Goal: Navigation & Orientation: Find specific page/section

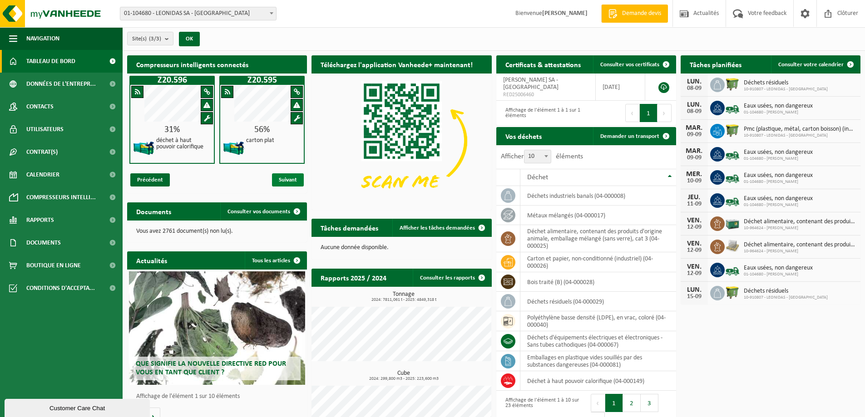
click at [289, 182] on span "Suivant" at bounding box center [288, 179] width 32 height 13
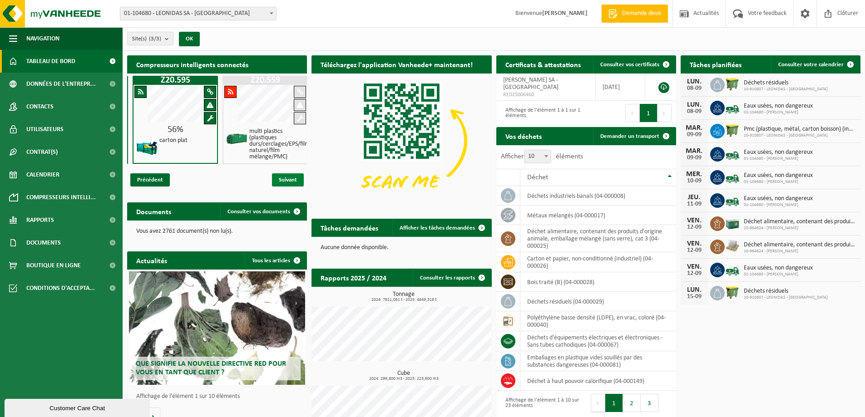
scroll to position [0, 90]
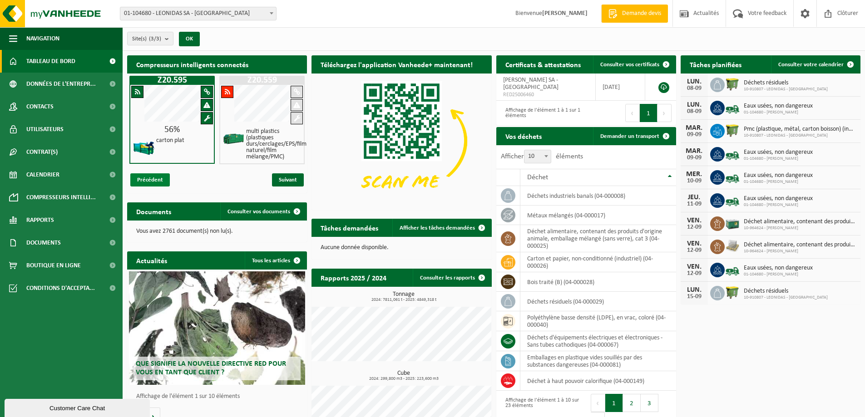
click at [148, 182] on span "Précédent" at bounding box center [149, 179] width 39 height 13
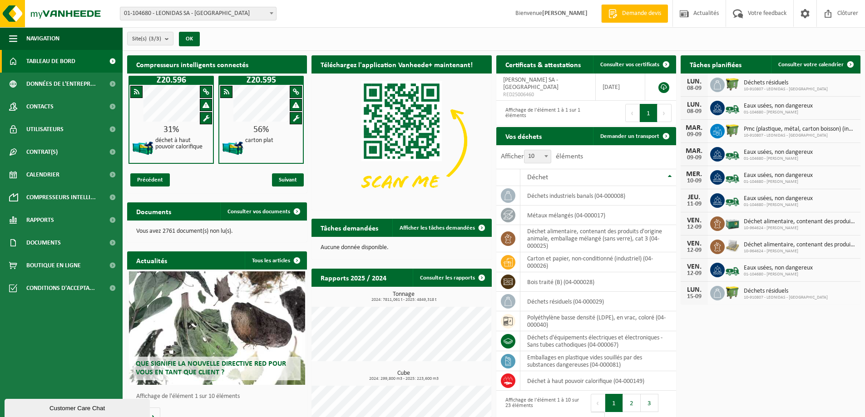
scroll to position [0, 0]
drag, startPoint x: 155, startPoint y: 79, endPoint x: 221, endPoint y: 77, distance: 66.3
click at [207, 82] on h1 "Z20.596" at bounding box center [172, 80] width 81 height 9
click at [282, 86] on div "Z20.595 56% carton plat" at bounding box center [261, 120] width 85 height 89
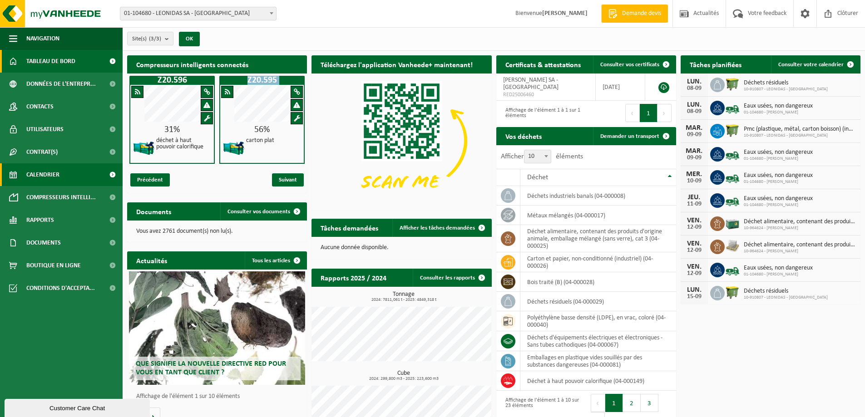
click at [39, 176] on span "Calendrier" at bounding box center [42, 174] width 33 height 23
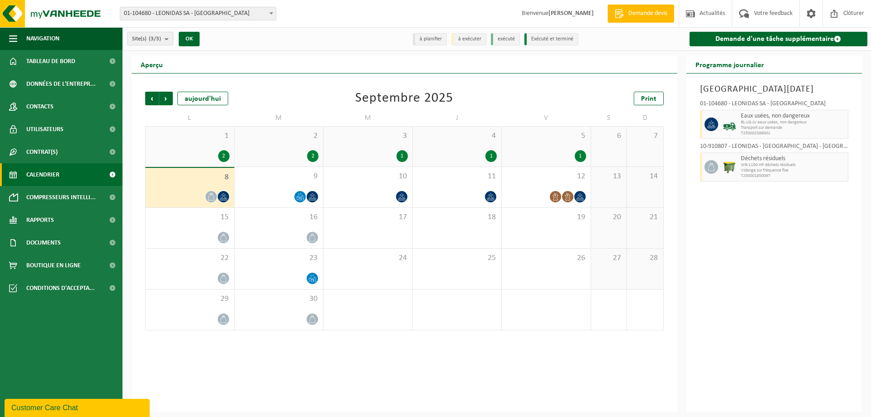
click at [193, 17] on span "01-104680 - LEONIDAS SA - [GEOGRAPHIC_DATA]" at bounding box center [198, 13] width 156 height 13
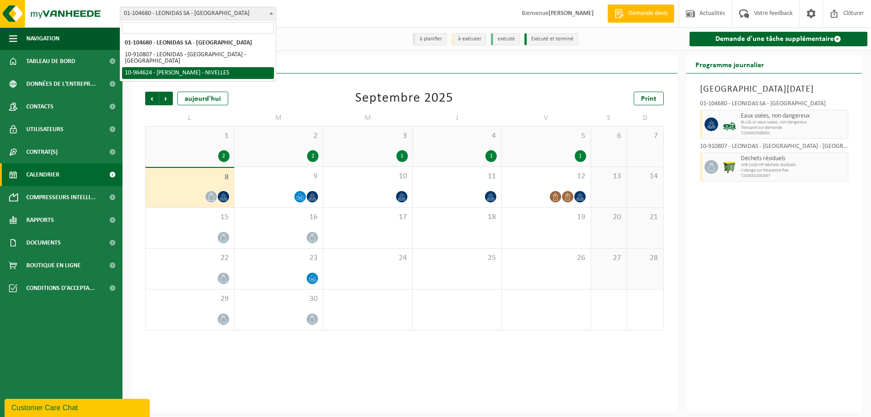
select select "151838"
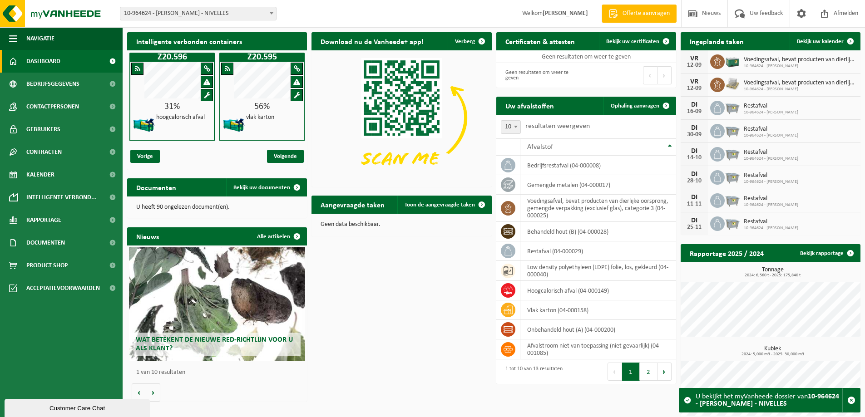
drag, startPoint x: 778, startPoint y: 61, endPoint x: 785, endPoint y: 61, distance: 7.3
click at [778, 61] on span "Voedingsafval, bevat producten van dierlijke oorsprong, gemengde verpakking (ex…" at bounding box center [799, 59] width 112 height 7
click at [787, 63] on span "Voedingsafval, bevat producten van dierlijke oorsprong, gemengde verpakking (ex…" at bounding box center [799, 59] width 112 height 7
click at [770, 57] on span "Voedingsafval, bevat producten van dierlijke oorsprong, gemengde verpakking (ex…" at bounding box center [799, 59] width 112 height 7
click at [816, 44] on span "Bekijk uw kalender" at bounding box center [820, 42] width 47 height 6
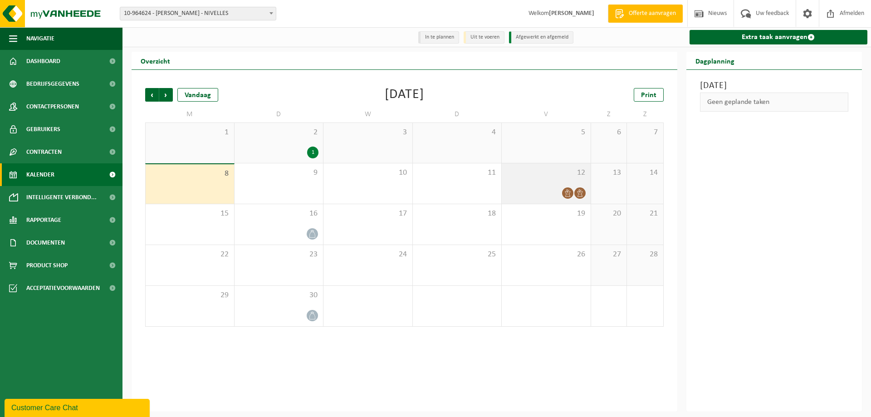
click at [566, 195] on icon at bounding box center [568, 193] width 8 height 8
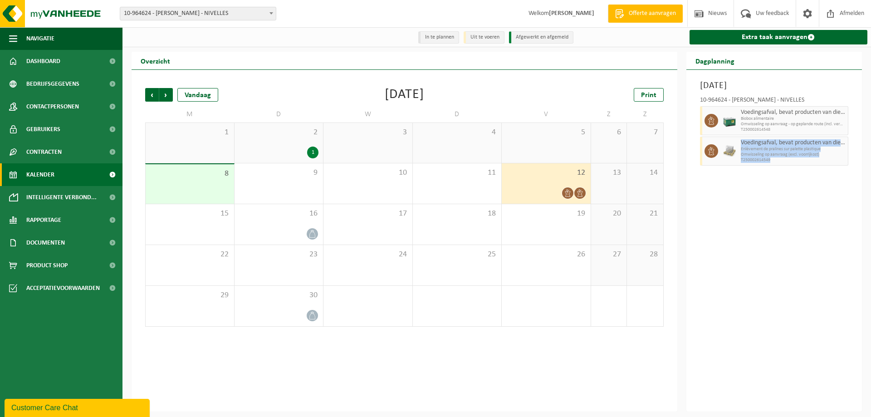
drag, startPoint x: 738, startPoint y: 146, endPoint x: 808, endPoint y: 168, distance: 73.4
click at [808, 168] on div "Vrijdag 12 september 2025 10-964624 - LEONIDAS NIVELLES - NIVELLES Voedingsafva…" at bounding box center [775, 241] width 176 height 342
click at [152, 95] on span "Vorige" at bounding box center [152, 95] width 14 height 14
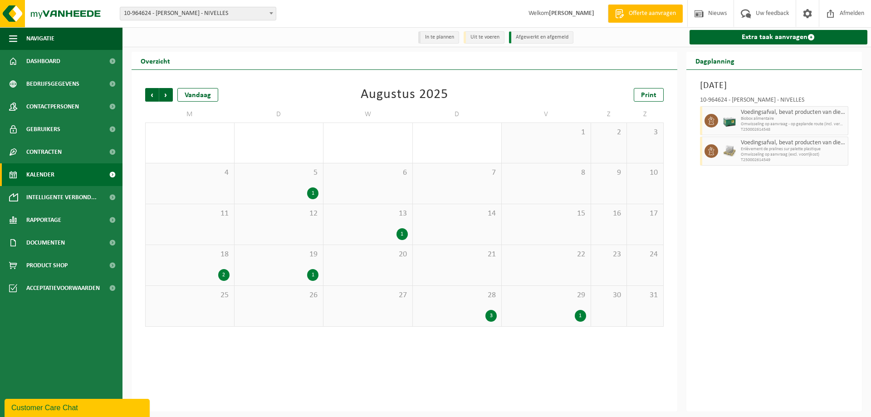
click at [494, 315] on div "3" at bounding box center [491, 316] width 11 height 12
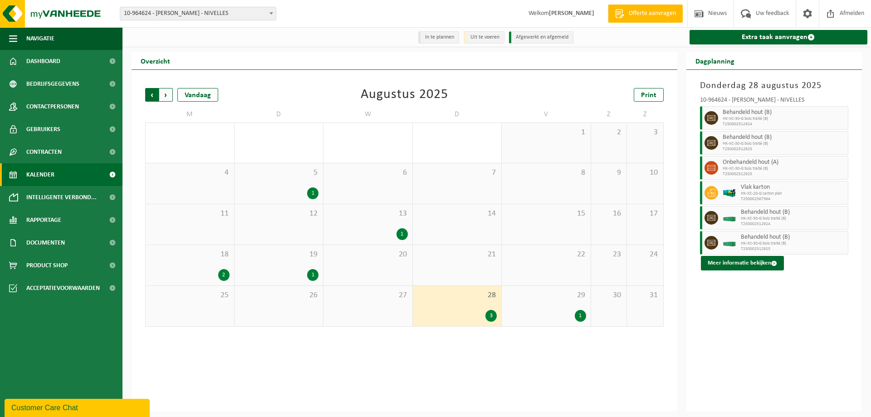
click at [164, 97] on span "Volgende" at bounding box center [166, 95] width 14 height 14
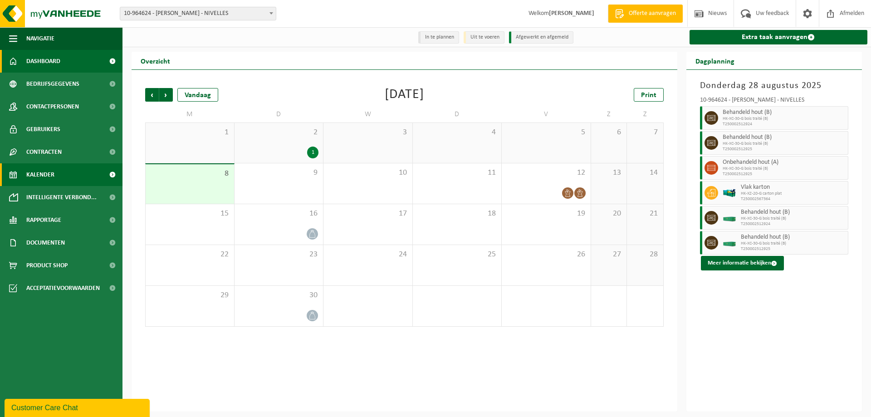
click at [43, 69] on span "Dashboard" at bounding box center [43, 61] width 34 height 23
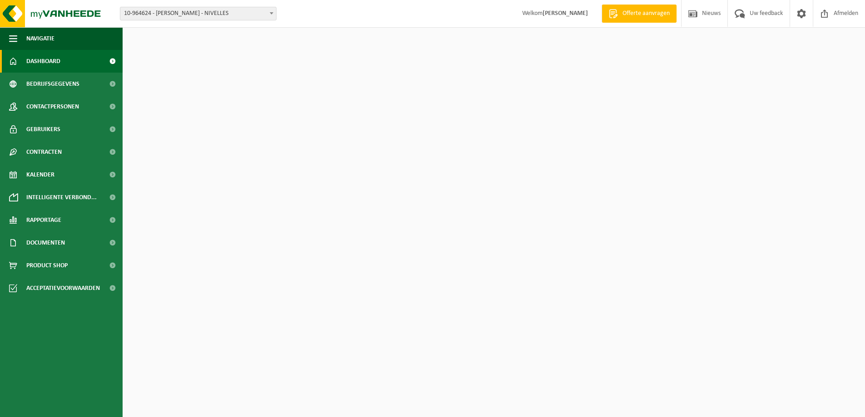
click at [46, 87] on span "Bedrijfsgegevens" at bounding box center [52, 84] width 53 height 23
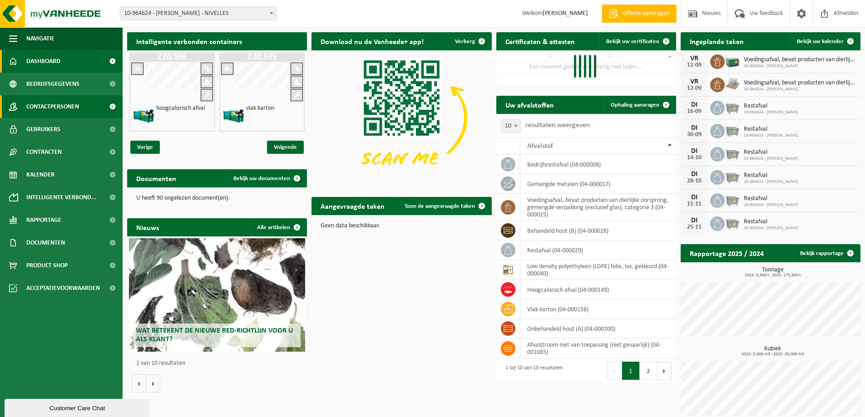
click at [51, 103] on span "Contactpersonen" at bounding box center [52, 106] width 53 height 23
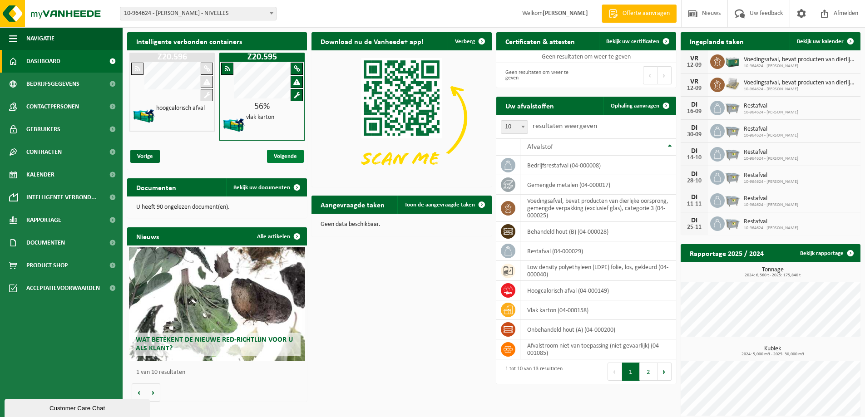
click at [281, 154] on span "Volgende" at bounding box center [285, 156] width 37 height 13
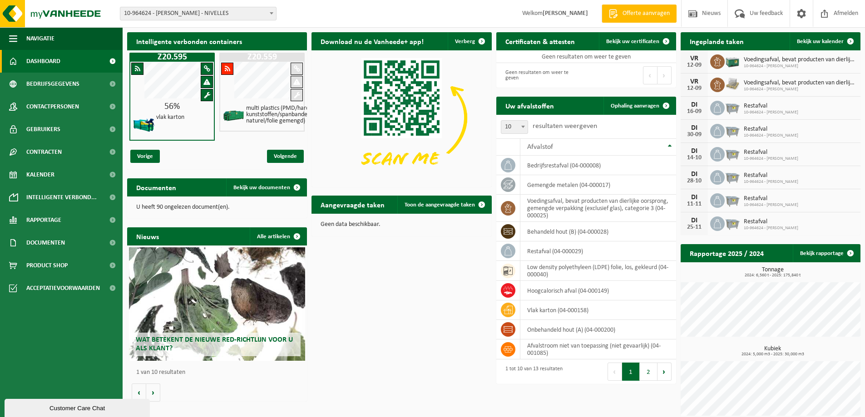
scroll to position [0, 90]
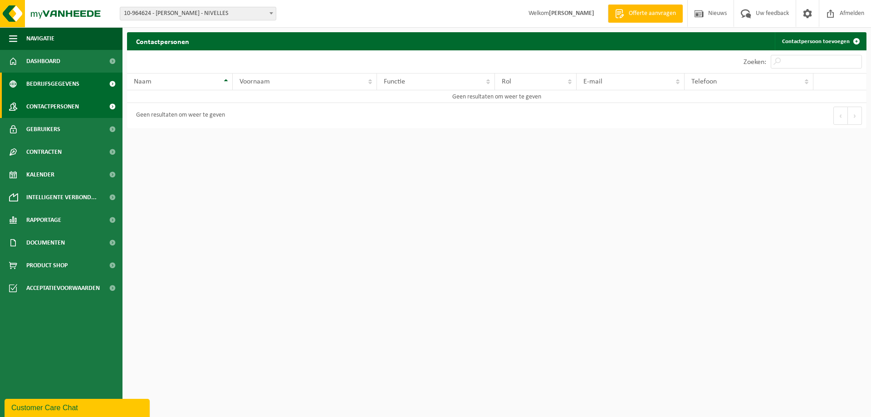
click at [39, 95] on span "Bedrijfsgegevens" at bounding box center [52, 84] width 53 height 23
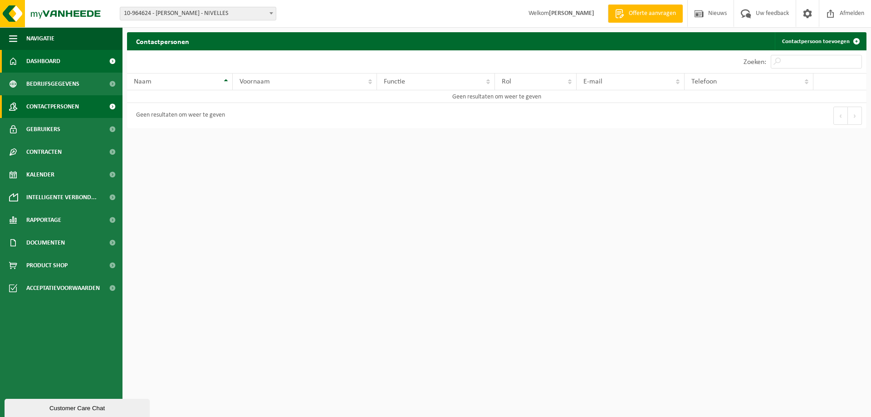
click at [45, 64] on span "Dashboard" at bounding box center [43, 61] width 34 height 23
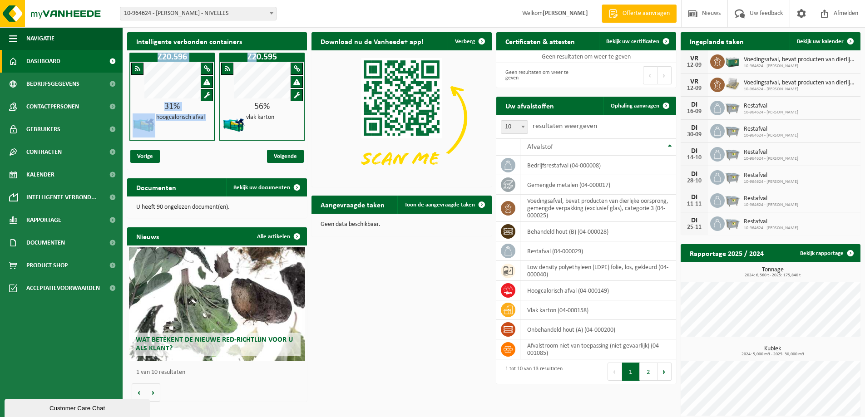
drag, startPoint x: 157, startPoint y: 58, endPoint x: 220, endPoint y: 87, distance: 69.5
click at [254, 61] on div "Z20.596 31% hoogcalorisch afval Z20.595 56% vlak karton Z20.559 multi plastics …" at bounding box center [217, 96] width 180 height 93
click at [191, 118] on h4 "hoogcalorisch afval" at bounding box center [180, 117] width 49 height 6
drag, startPoint x: 246, startPoint y: 118, endPoint x: 284, endPoint y: 123, distance: 38.5
click at [284, 123] on div "vlak karton" at bounding box center [262, 125] width 84 height 29
